Goal: Task Accomplishment & Management: Complete application form

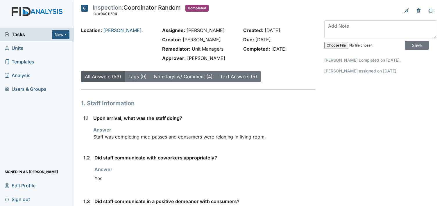
scroll to position [2517, 0]
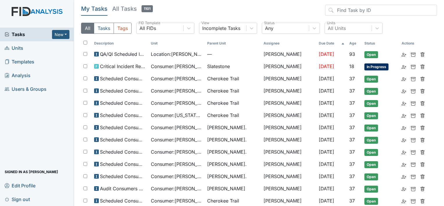
drag, startPoint x: 26, startPoint y: 47, endPoint x: 23, endPoint y: 48, distance: 3.0
click at [26, 47] on link "Units" at bounding box center [37, 48] width 74 height 14
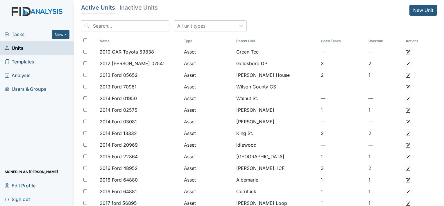
click at [116, 23] on input "search" at bounding box center [125, 25] width 88 height 11
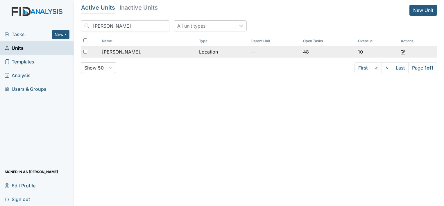
type input "william"
click at [123, 51] on span "William St." at bounding box center [121, 51] width 39 height 7
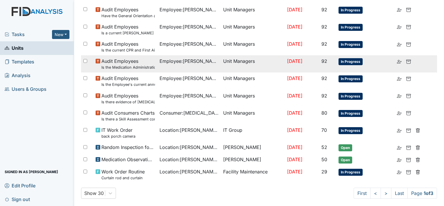
scroll to position [406, 0]
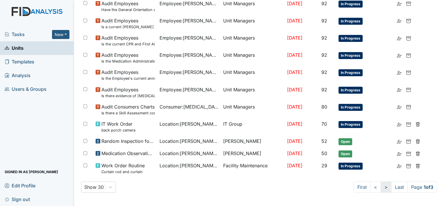
click at [380, 186] on link ">" at bounding box center [385, 186] width 11 height 11
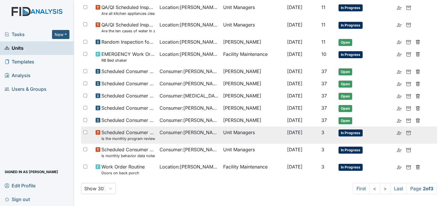
scroll to position [385, 0]
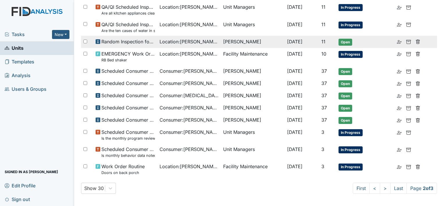
click at [172, 43] on span "Location : William St." at bounding box center [188, 41] width 59 height 7
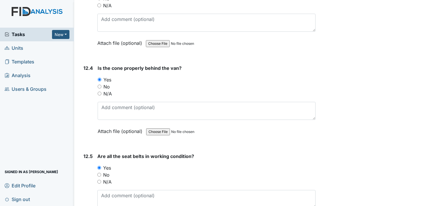
scroll to position [10232, 0]
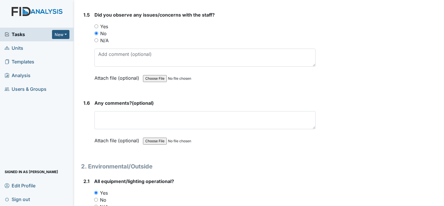
scroll to position [406, 0]
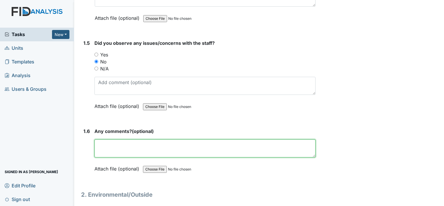
drag, startPoint x: 189, startPoint y: 145, endPoint x: 193, endPoint y: 152, distance: 8.6
click at [189, 145] on textarea at bounding box center [204, 148] width 221 height 18
type textarea "n/a"
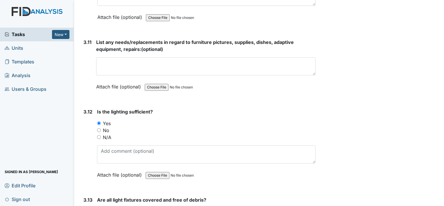
scroll to position [1655, 0]
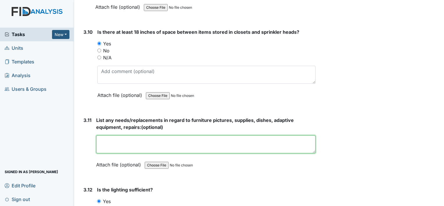
click at [199, 141] on textarea at bounding box center [205, 144] width 219 height 18
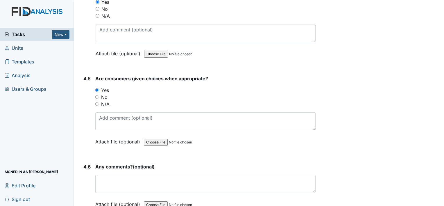
scroll to position [2962, 0]
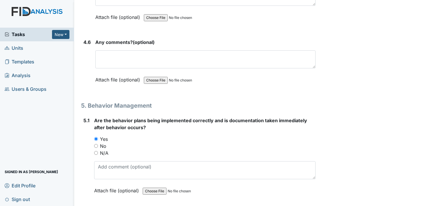
type textarea "n/a"
drag, startPoint x: 177, startPoint y: 37, endPoint x: 179, endPoint y: 40, distance: 3.1
click at [178, 39] on div "Any comments? (optional) This field is required. Attach file (optional) You can…" at bounding box center [205, 63] width 220 height 48
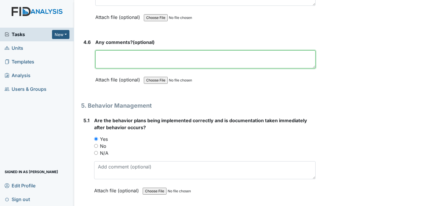
click at [180, 58] on textarea at bounding box center [205, 59] width 220 height 18
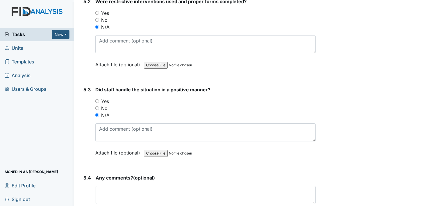
scroll to position [3194, 0]
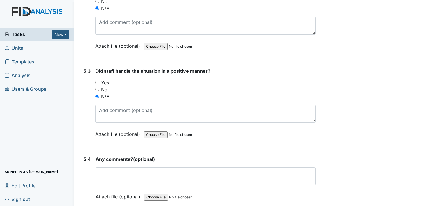
type textarea "n/a"
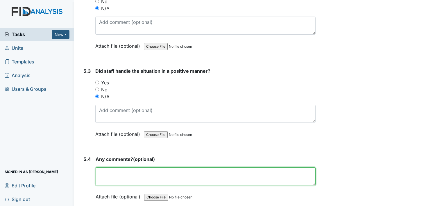
click at [170, 167] on textarea at bounding box center [206, 176] width 220 height 18
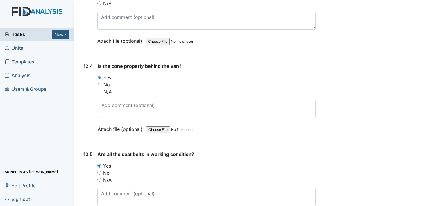
scroll to position [10245, 0]
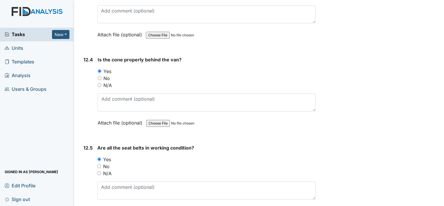
type textarea "n/a"
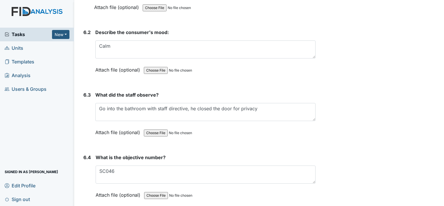
scroll to position [3219, 0]
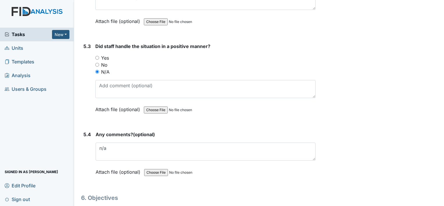
click at [31, 48] on link "Units" at bounding box center [37, 48] width 74 height 14
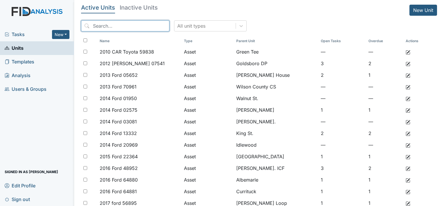
click at [123, 24] on input "search" at bounding box center [125, 25] width 88 height 11
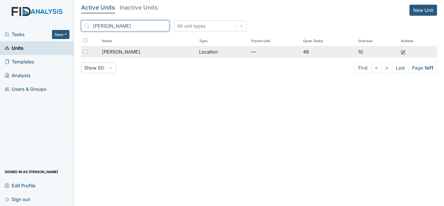
type input "[PERSON_NAME]"
click at [197, 53] on td "Location" at bounding box center [223, 52] width 52 height 12
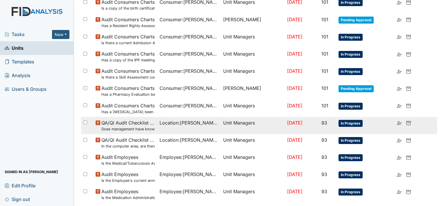
scroll to position [116, 0]
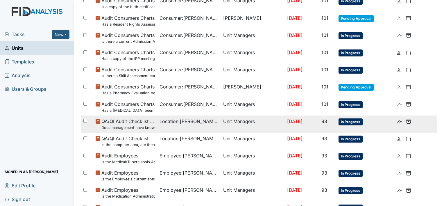
click at [172, 128] on td "Location : William St." at bounding box center [189, 123] width 64 height 17
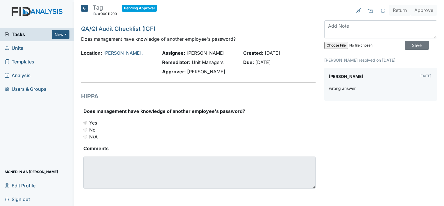
click at [82, 8] on icon at bounding box center [84, 8] width 7 height 7
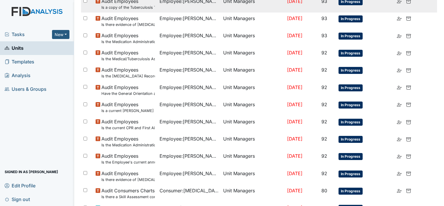
scroll to position [319, 0]
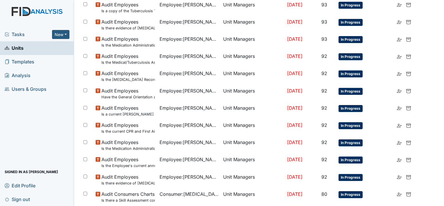
click at [18, 49] on span "Units" at bounding box center [14, 48] width 19 height 9
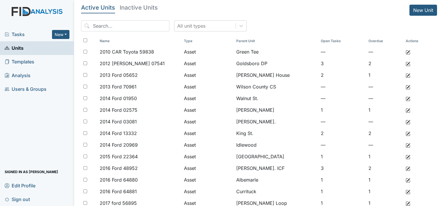
click at [32, 63] on span "Templates" at bounding box center [20, 61] width 30 height 9
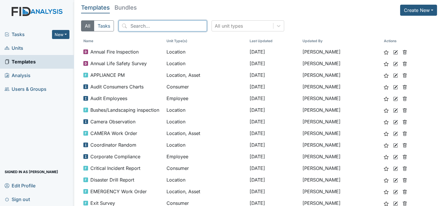
click at [145, 23] on input "search" at bounding box center [162, 25] width 88 height 11
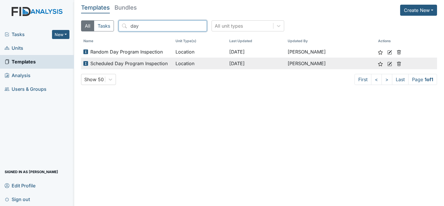
type input "day"
click at [388, 63] on icon at bounding box center [389, 64] width 5 height 5
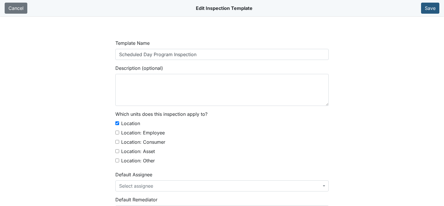
select select "text"
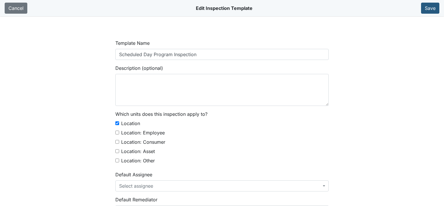
select select "text"
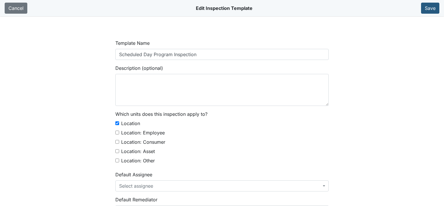
select select "text"
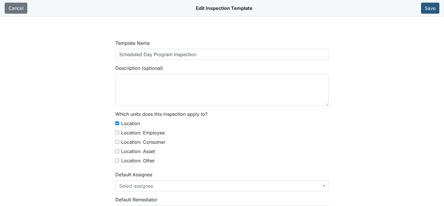
select select "text"
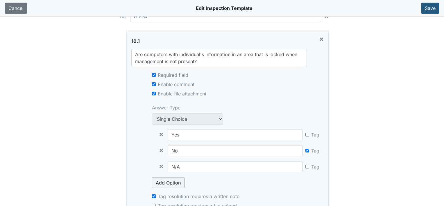
scroll to position [14238, 0]
click at [305, 131] on div "Tag" at bounding box center [312, 135] width 14 height 9
click at [305, 132] on input "checkbox" at bounding box center [307, 134] width 4 height 4
checkbox input "true"
click at [305, 148] on input "checkbox" at bounding box center [307, 150] width 4 height 4
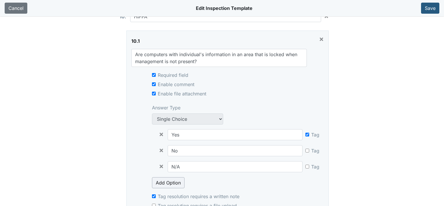
checkbox input "false"
click at [431, 8] on button "Save" at bounding box center [430, 8] width 18 height 11
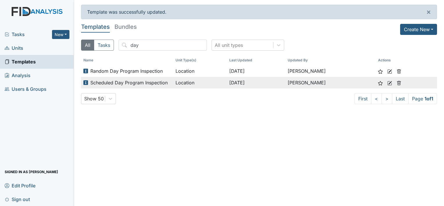
click at [389, 81] on icon at bounding box center [389, 83] width 5 height 5
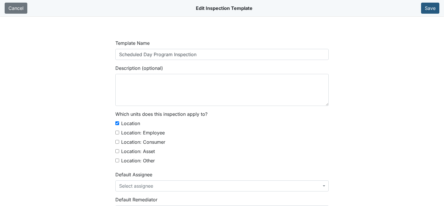
select select "text"
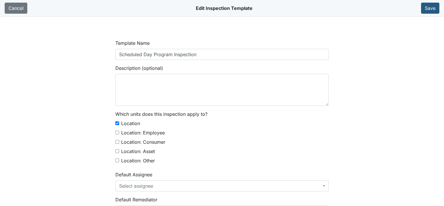
select select "text"
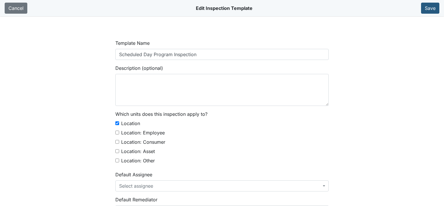
select select "text"
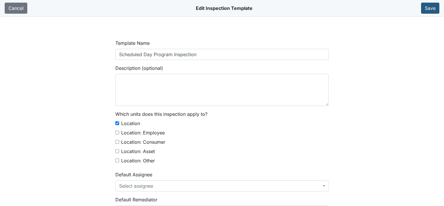
select select "text"
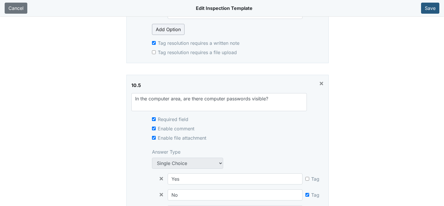
scroll to position [14981, 0]
click at [21, 8] on link "Cancel" at bounding box center [16, 8] width 23 height 11
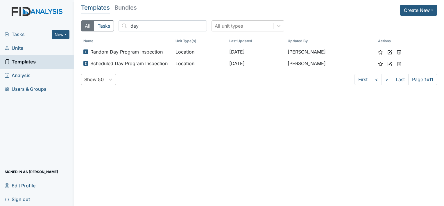
click at [42, 11] on img at bounding box center [37, 17] width 74 height 21
click at [268, 152] on main "Templates Bundles Create New New Form Template New Inspection Template New Docu…" at bounding box center [259, 103] width 370 height 206
click at [14, 48] on span "Units" at bounding box center [14, 48] width 19 height 9
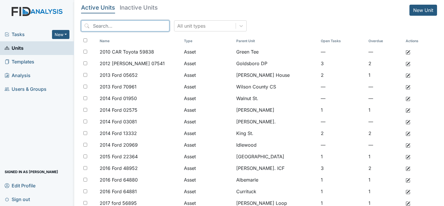
click at [135, 25] on input "search" at bounding box center [125, 25] width 88 height 11
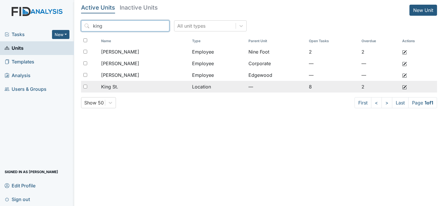
type input "king"
click at [142, 87] on div "King St." at bounding box center [144, 86] width 86 height 7
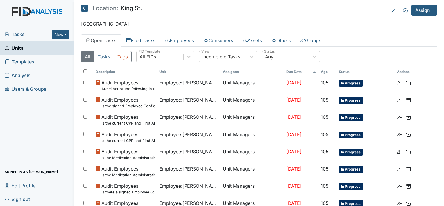
click at [143, 34] on main "Location: [GEOGRAPHIC_DATA]. Assign Assign Form Assign Inspection Assign Docume…" at bounding box center [259, 103] width 370 height 206
click at [145, 41] on link "Filed Tasks" at bounding box center [140, 40] width 39 height 12
